Goal: Task Accomplishment & Management: Use online tool/utility

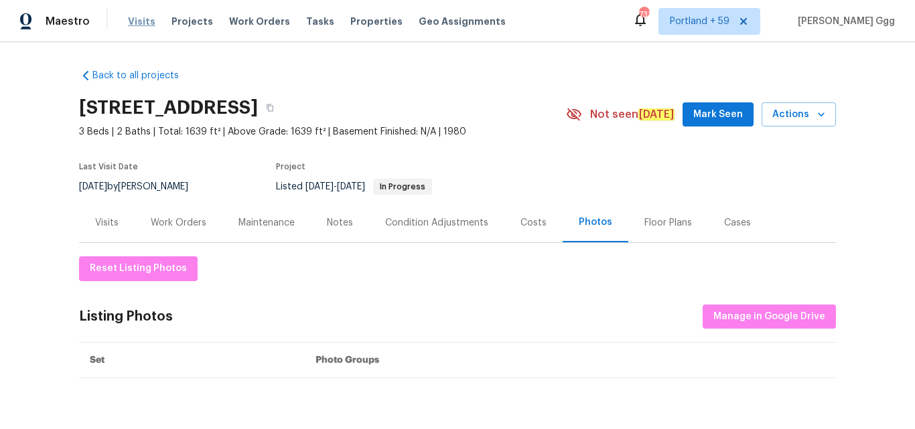
click at [130, 20] on span "Visits" at bounding box center [141, 21] width 27 height 13
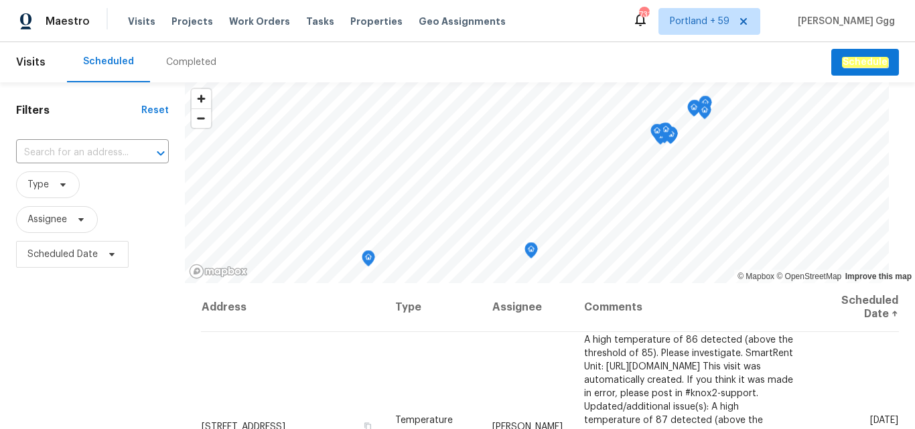
click at [188, 60] on div "Completed" at bounding box center [191, 62] width 50 height 13
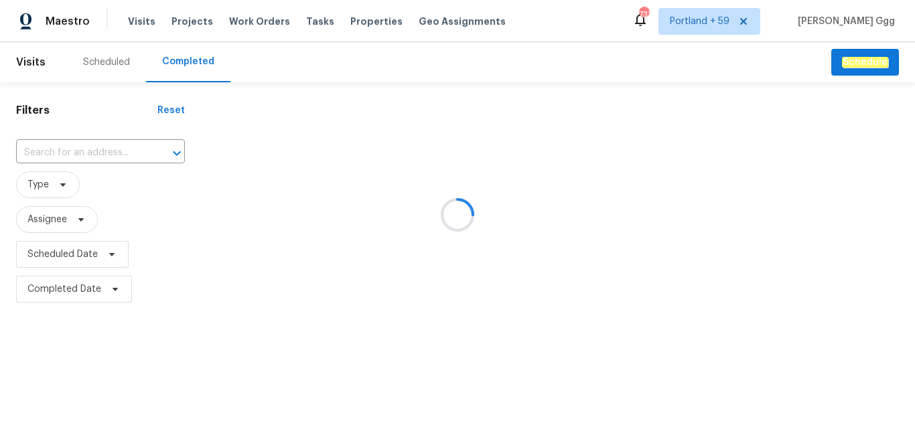
click at [66, 149] on div at bounding box center [457, 214] width 915 height 429
drag, startPoint x: 66, startPoint y: 148, endPoint x: 26, endPoint y: 151, distance: 40.3
click at [26, 151] on div at bounding box center [457, 214] width 915 height 429
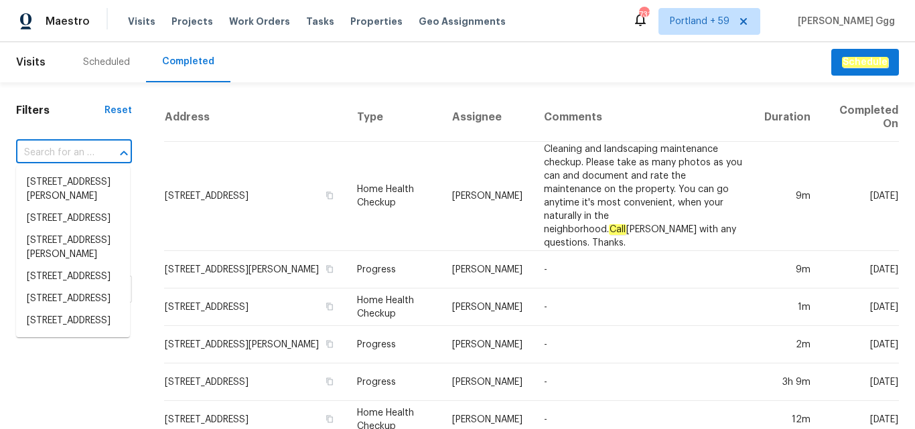
paste input "[STREET_ADDRESS][PERSON_NAME]"
type input "[STREET_ADDRESS][PERSON_NAME]"
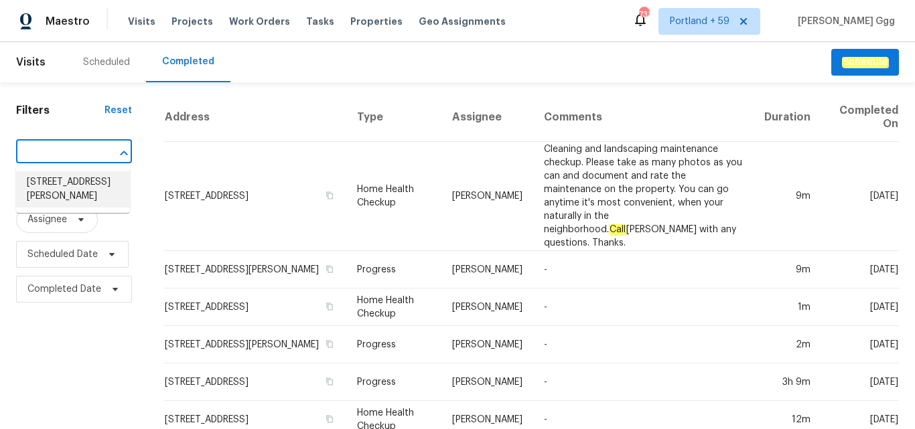
click at [62, 178] on li "[STREET_ADDRESS][PERSON_NAME]" at bounding box center [73, 190] width 114 height 36
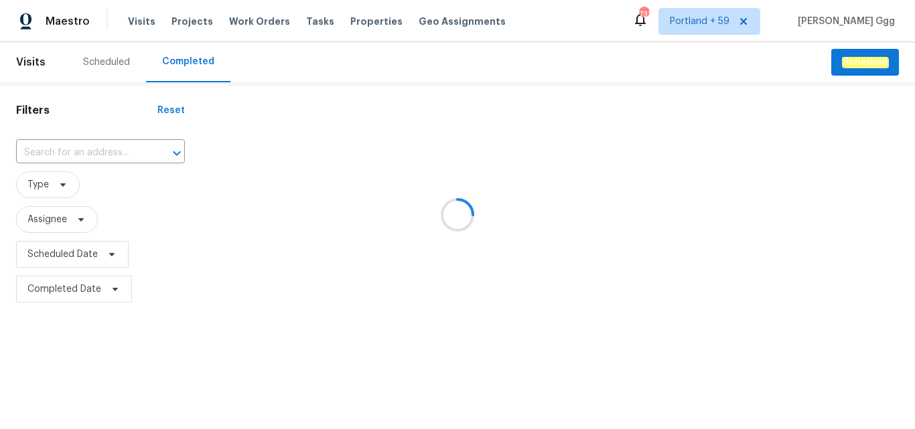
type input "[STREET_ADDRESS][PERSON_NAME]"
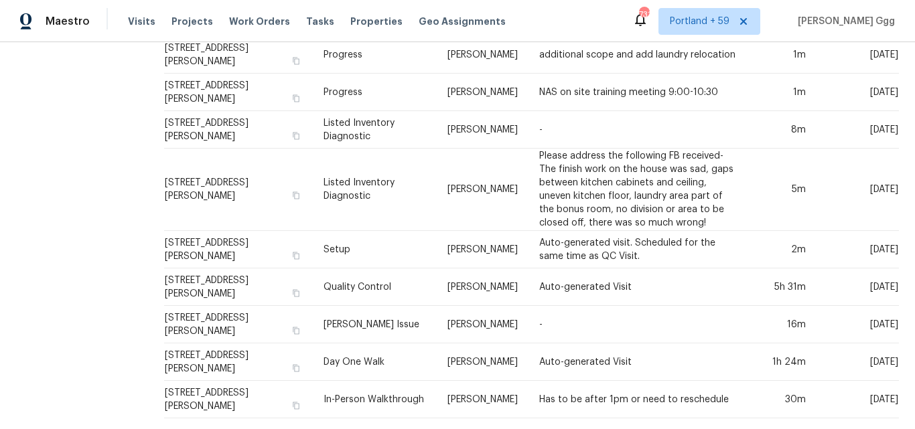
scroll to position [314, 0]
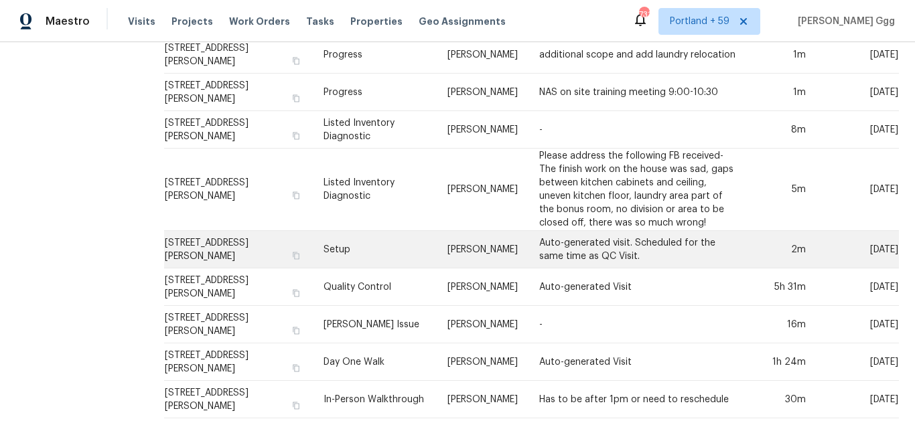
click at [334, 235] on td "Setup" at bounding box center [375, 250] width 125 height 38
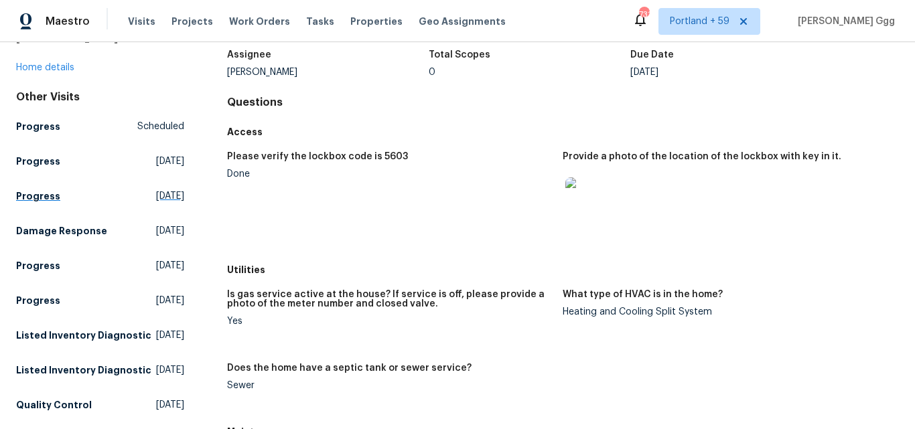
scroll to position [67, 0]
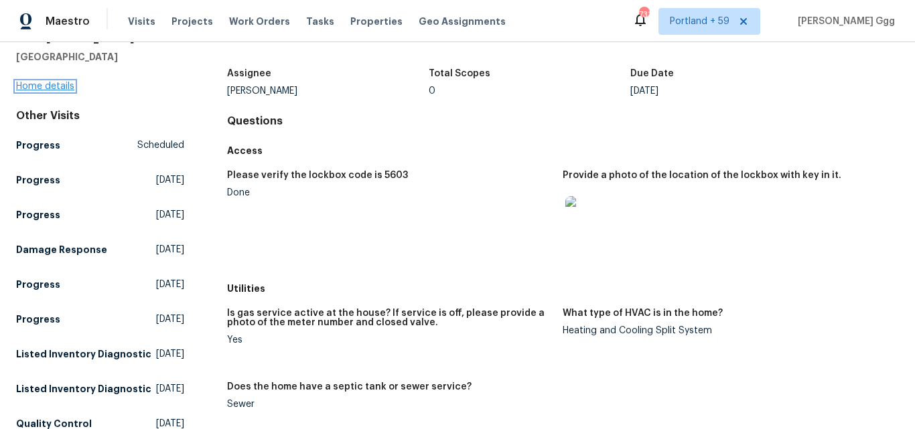
click at [38, 83] on link "Home details" at bounding box center [45, 86] width 58 height 9
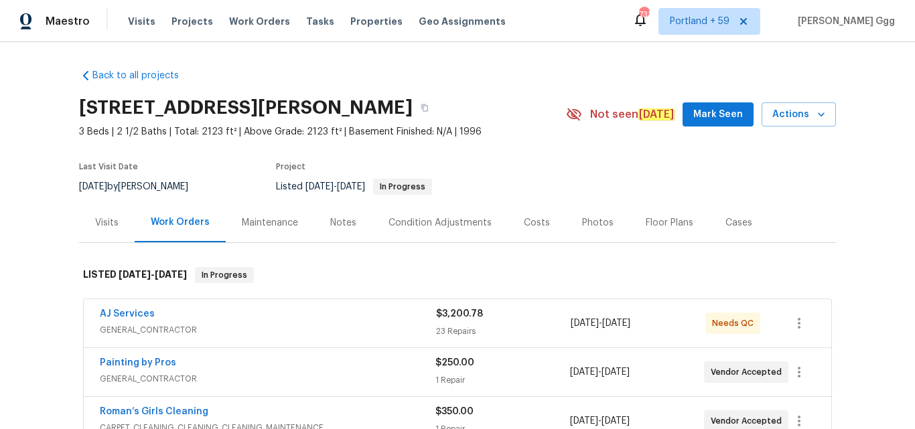
click at [582, 218] on div "Photos" at bounding box center [597, 222] width 31 height 13
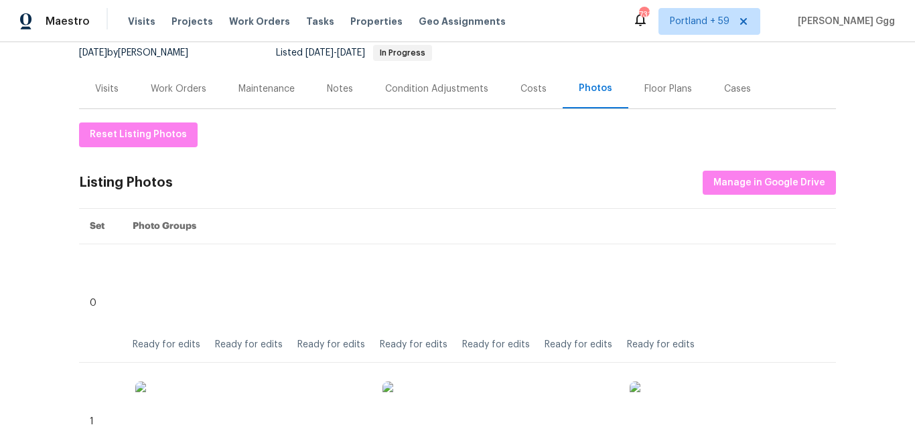
scroll to position [201, 0]
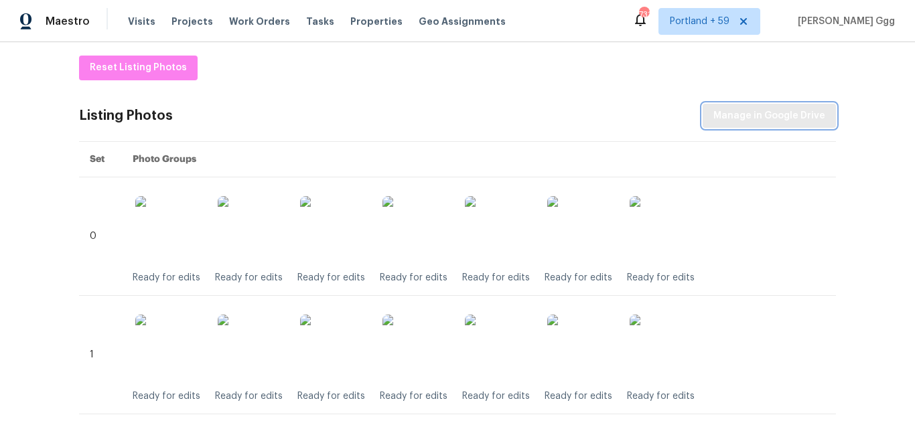
click at [722, 115] on span "Manage in Google Drive" at bounding box center [770, 116] width 112 height 17
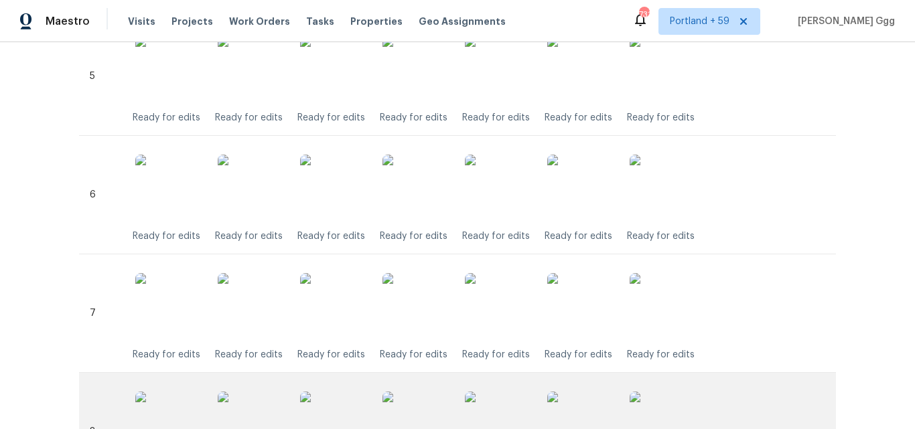
scroll to position [1206, 0]
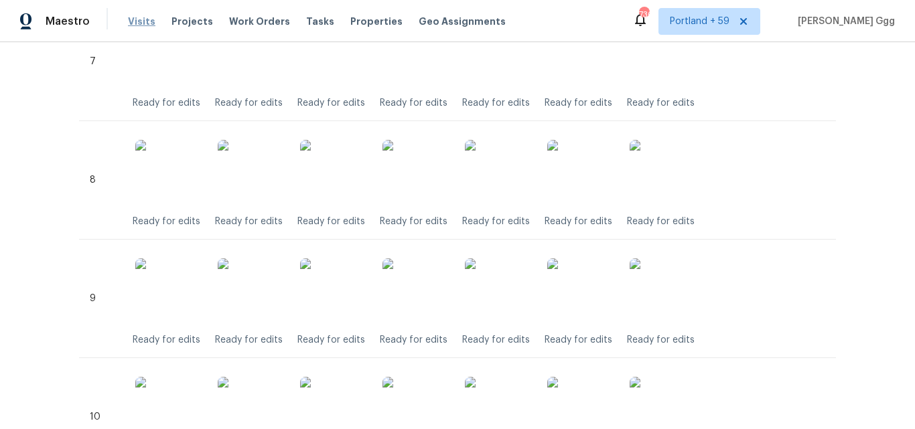
click at [135, 21] on span "Visits" at bounding box center [141, 21] width 27 height 13
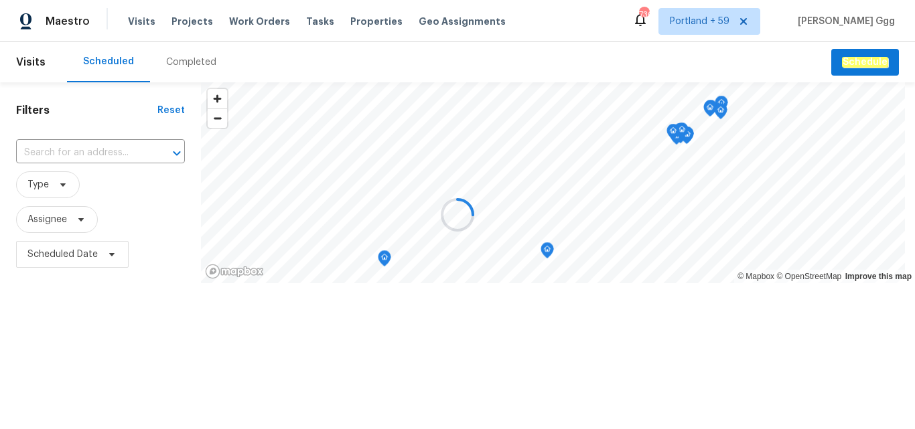
click at [173, 63] on div at bounding box center [457, 214] width 915 height 429
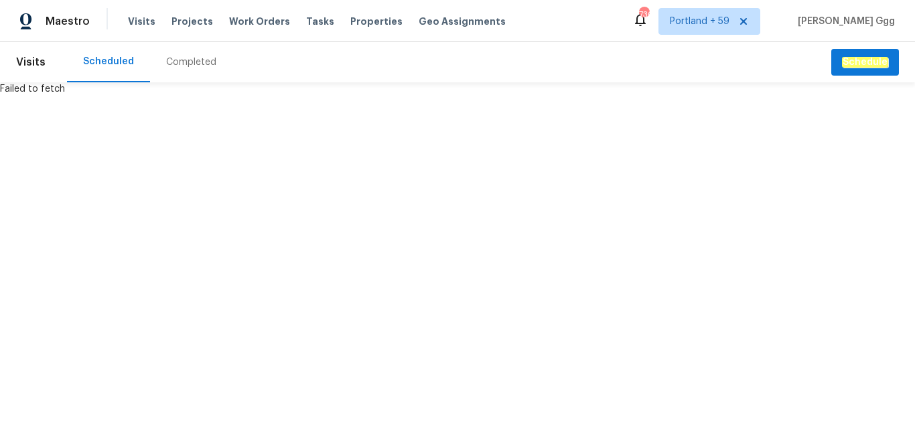
click at [177, 53] on div "Completed" at bounding box center [191, 62] width 82 height 40
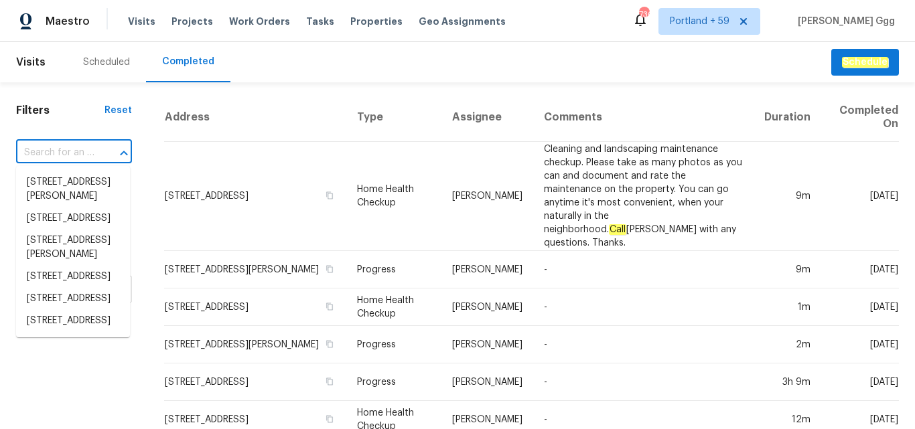
paste input "[STREET_ADDRESS][PERSON_NAME]"
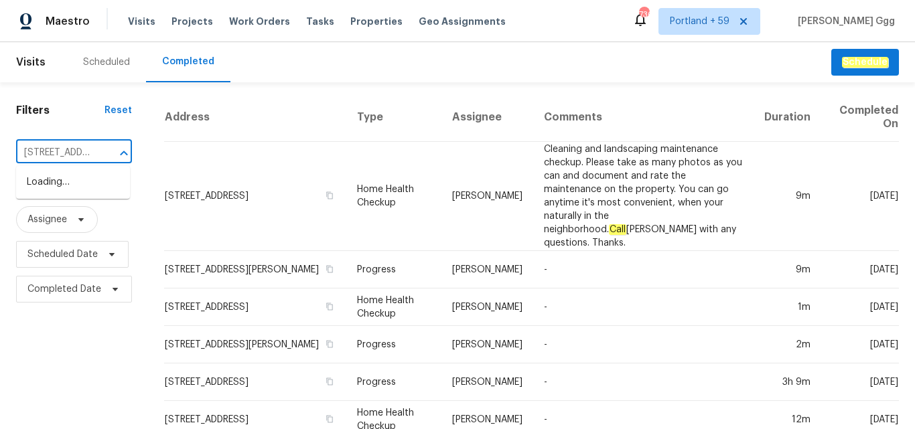
scroll to position [0, 88]
drag, startPoint x: 66, startPoint y: 156, endPoint x: 115, endPoint y: 152, distance: 49.1
click at [115, 152] on div "276 Ariel Dr NE, Leesburg, VA 20176 ​" at bounding box center [74, 153] width 116 height 21
type input "276 Ariel Dr NE, Leesburg, VA"
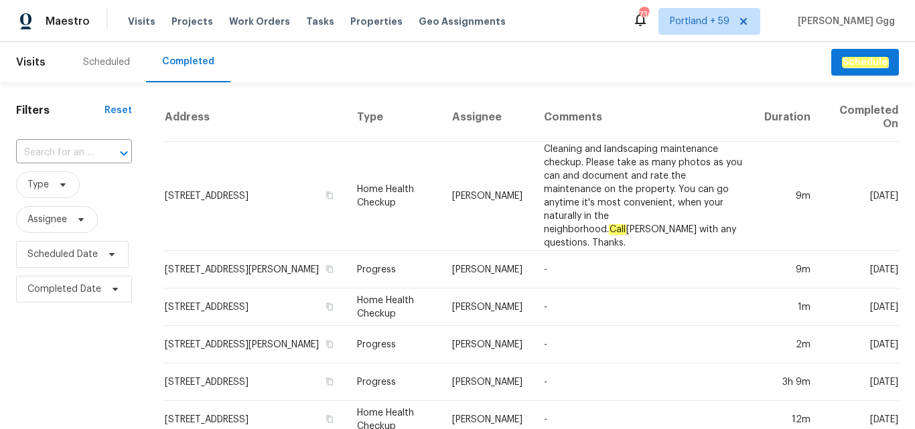
scroll to position [0, 0]
paste input "[STREET_ADDRESS][PERSON_NAME]"
type input "[STREET_ADDRESS][PERSON_NAME]"
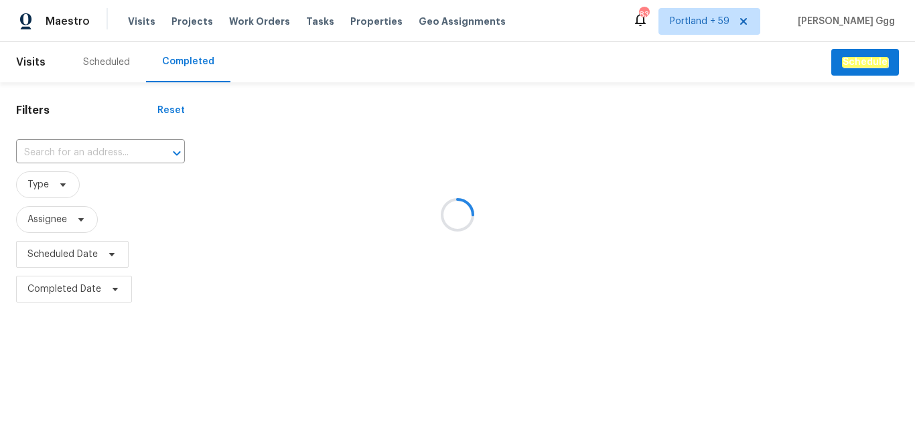
click at [74, 150] on div at bounding box center [457, 214] width 915 height 429
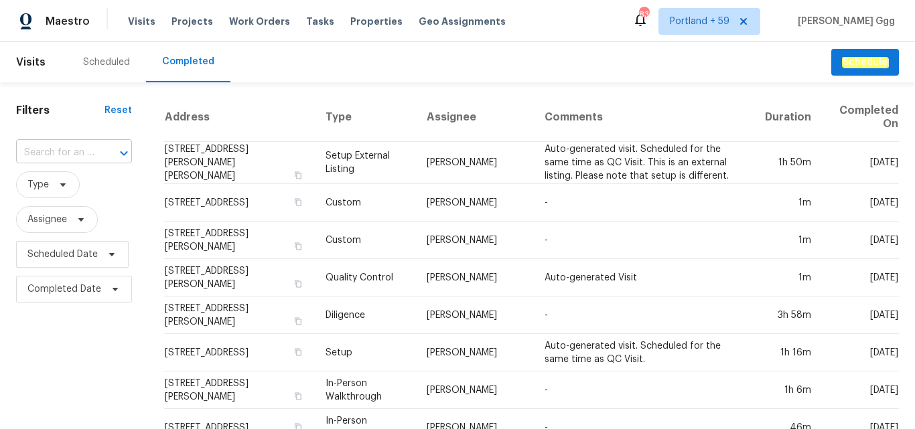
click at [71, 155] on input "text" at bounding box center [55, 153] width 78 height 21
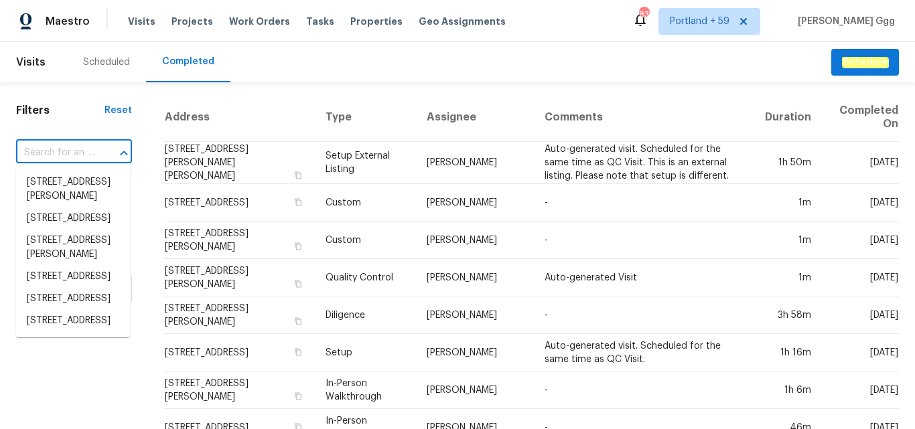
paste input "[STREET_ADDRESS][PERSON_NAME]"
type input "[STREET_ADDRESS][PERSON_NAME]"
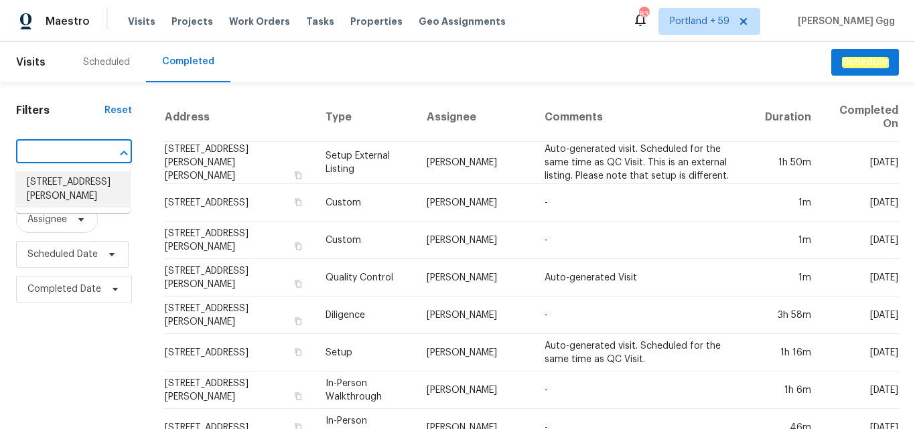
click at [74, 194] on li "[STREET_ADDRESS][PERSON_NAME]" at bounding box center [73, 190] width 114 height 36
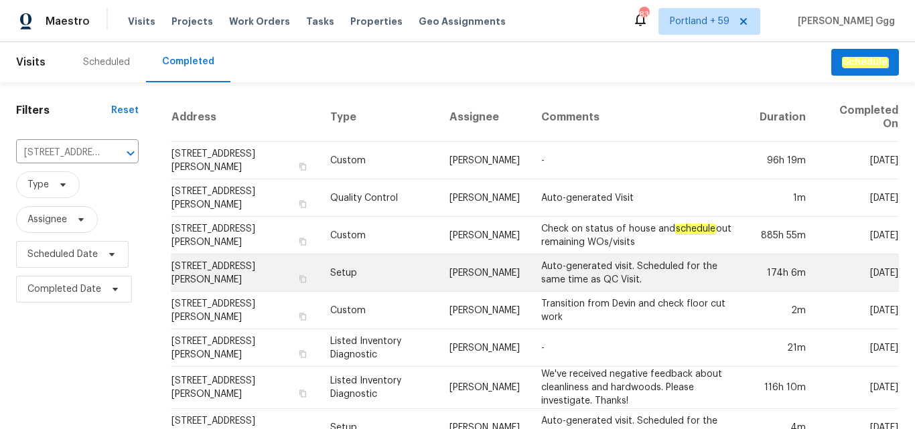
click at [347, 273] on td "Setup" at bounding box center [379, 274] width 119 height 38
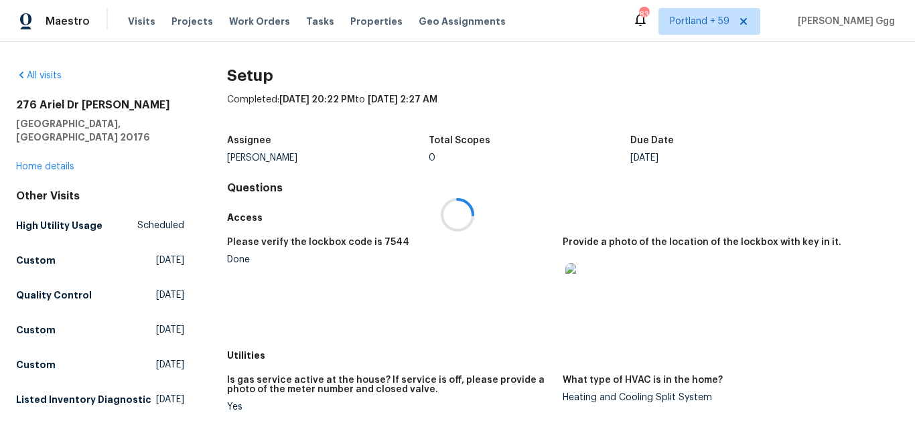
click at [53, 146] on div at bounding box center [457, 214] width 915 height 429
click at [50, 162] on link "Home details" at bounding box center [45, 166] width 58 height 9
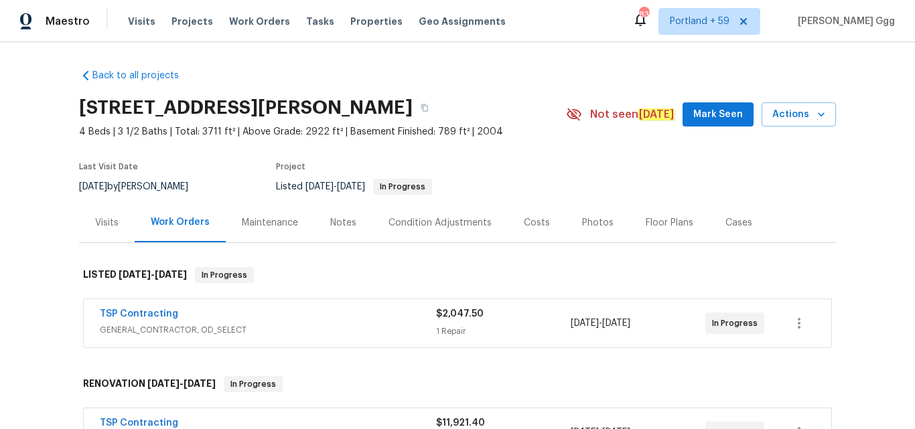
click at [588, 227] on div "Photos" at bounding box center [597, 222] width 31 height 13
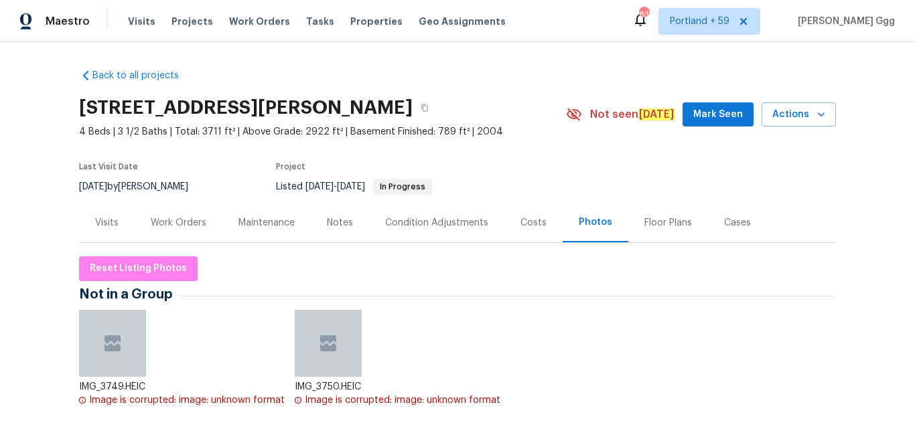
click at [583, 225] on div "Photos" at bounding box center [596, 222] width 34 height 13
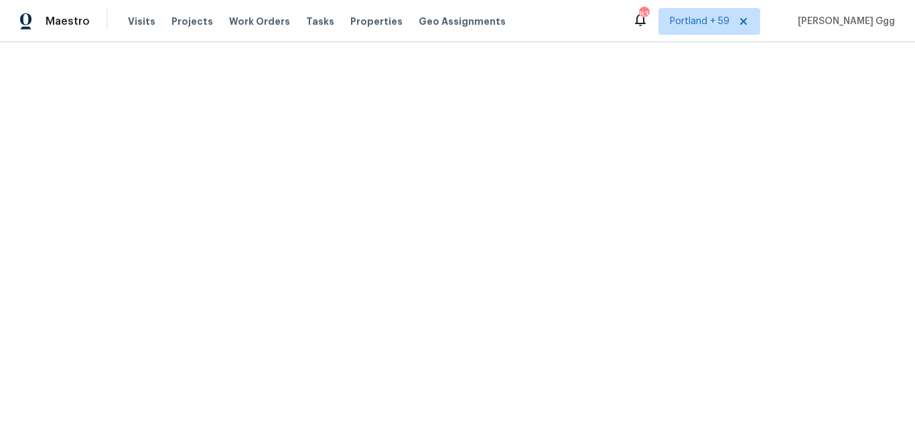
scroll to position [1005, 0]
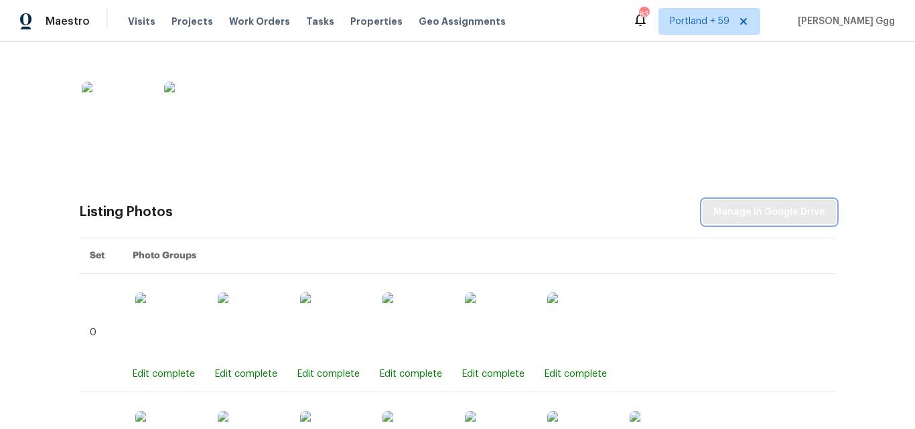
click at [761, 213] on span "Manage in Google Drive" at bounding box center [770, 212] width 112 height 17
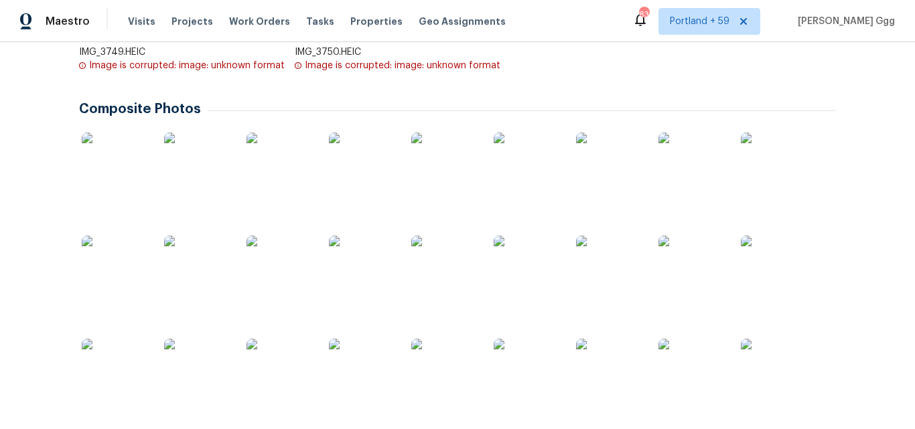
scroll to position [0, 0]
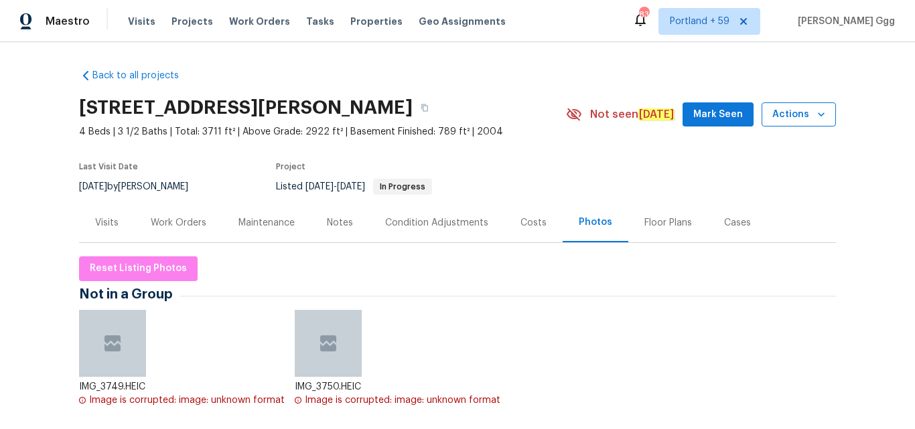
click at [815, 115] on icon "button" at bounding box center [821, 114] width 13 height 13
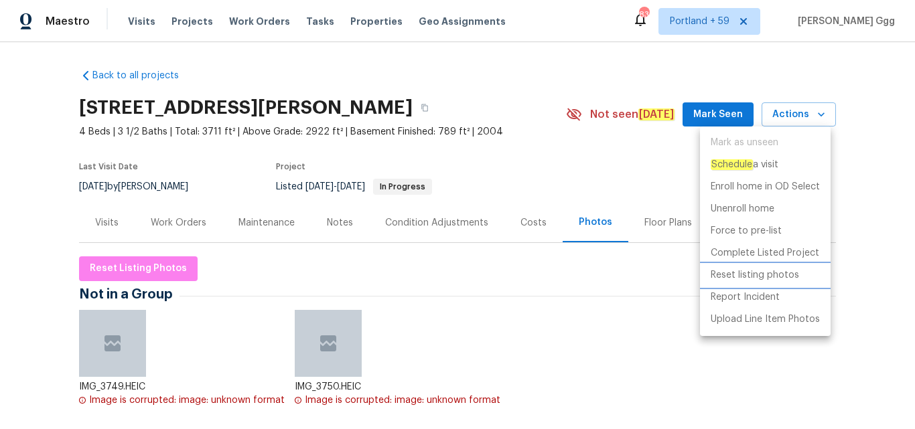
click at [762, 275] on p "Reset listing photos" at bounding box center [755, 276] width 88 height 14
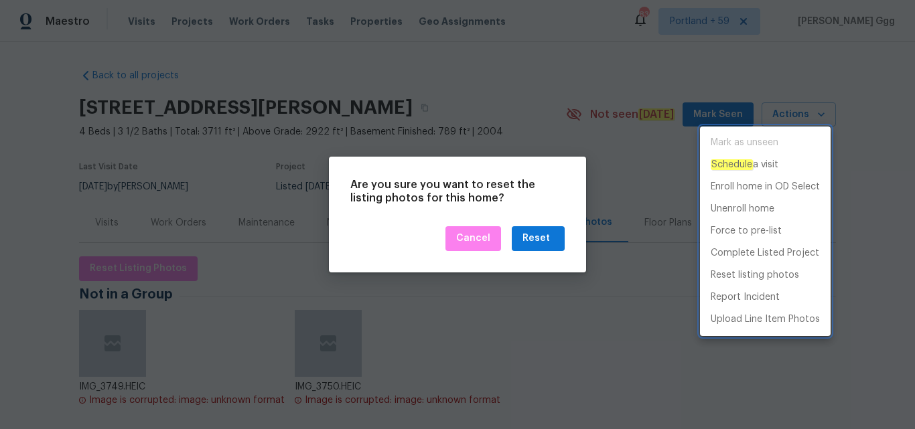
click at [535, 234] on div at bounding box center [457, 214] width 915 height 429
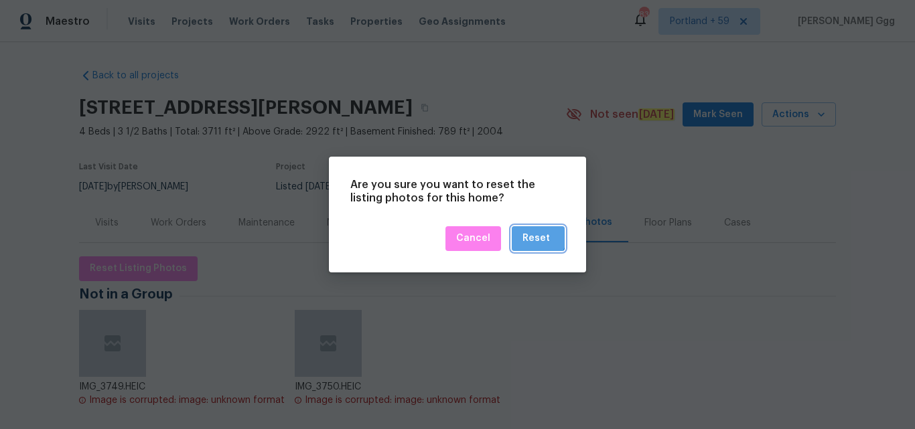
click at [535, 236] on div "Reset" at bounding box center [536, 238] width 27 height 17
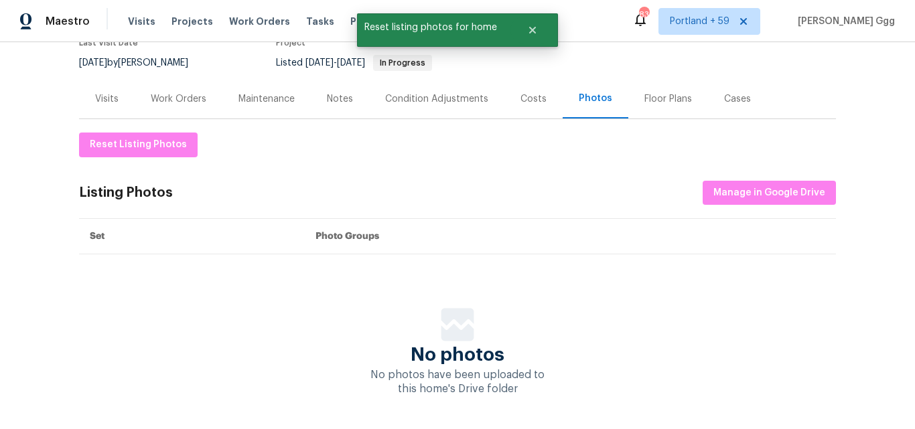
scroll to position [182, 0]
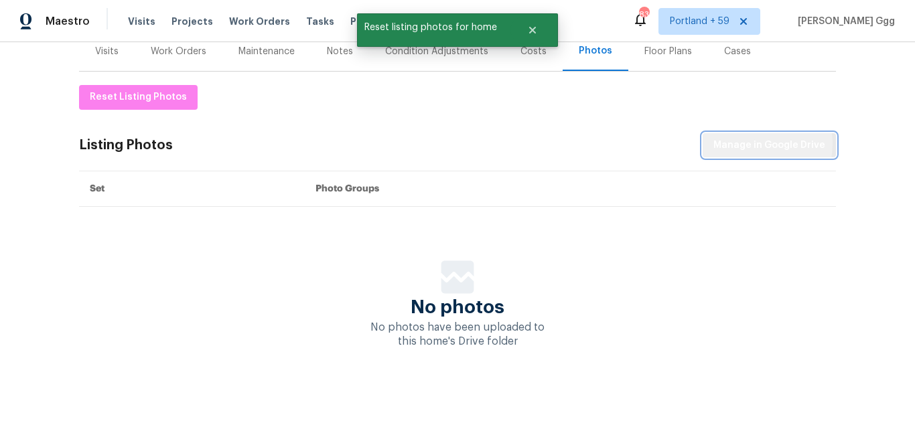
click at [745, 137] on span "Manage in Google Drive" at bounding box center [770, 145] width 112 height 17
